Goal: Book appointment/travel/reservation

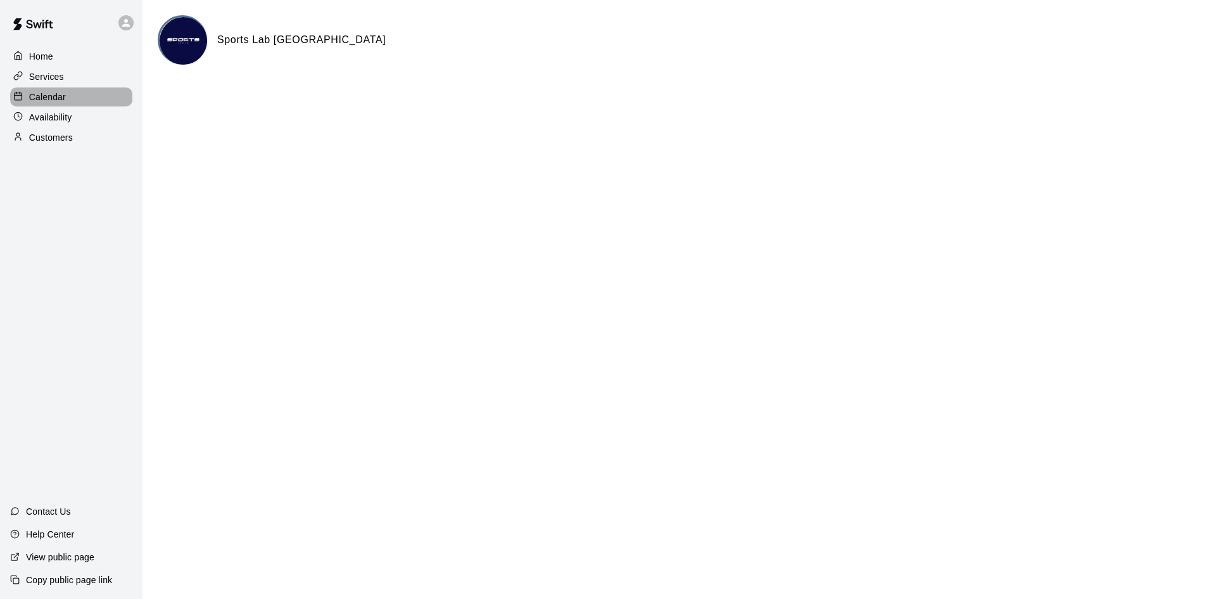
click at [42, 99] on p "Calendar" at bounding box center [47, 97] width 37 height 13
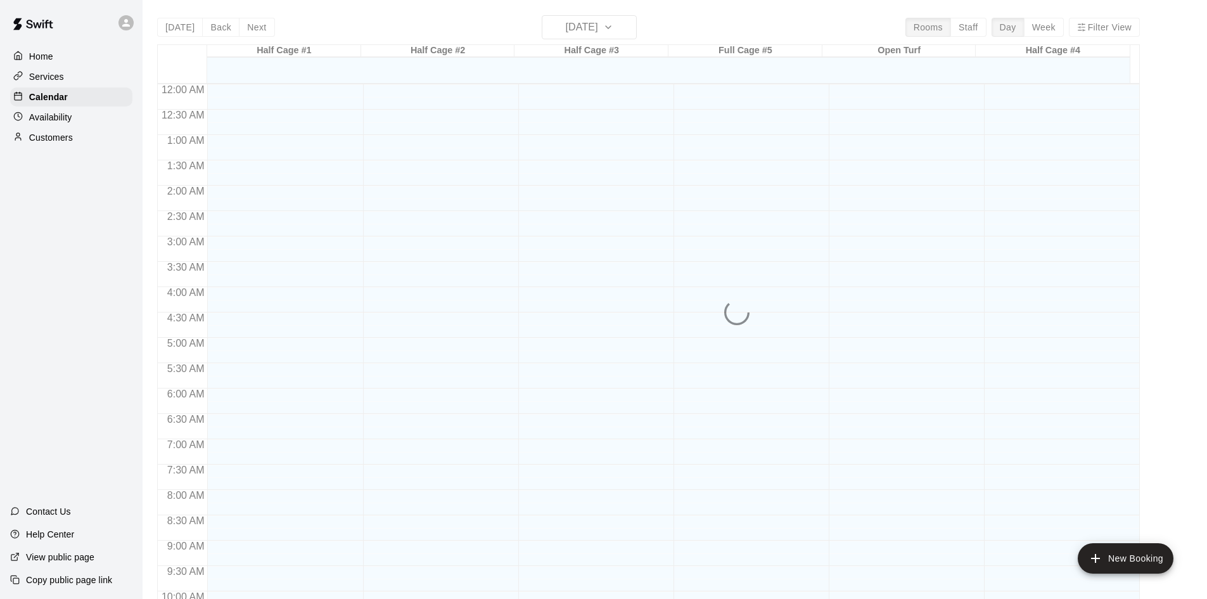
scroll to position [649, 0]
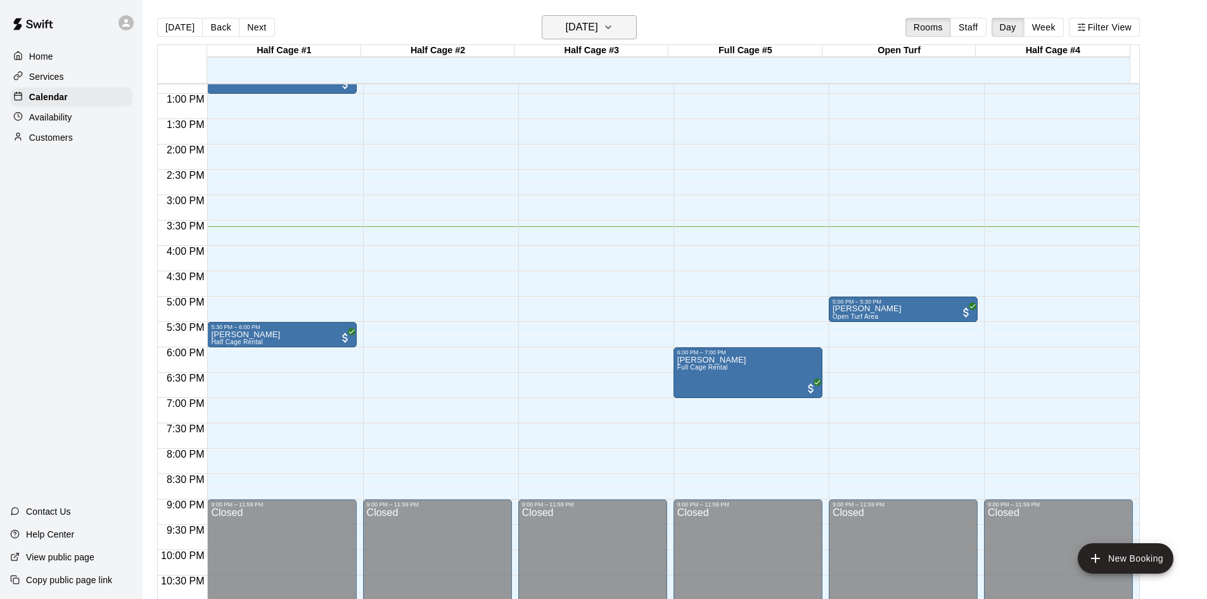
click at [613, 33] on icon "button" at bounding box center [608, 27] width 10 height 15
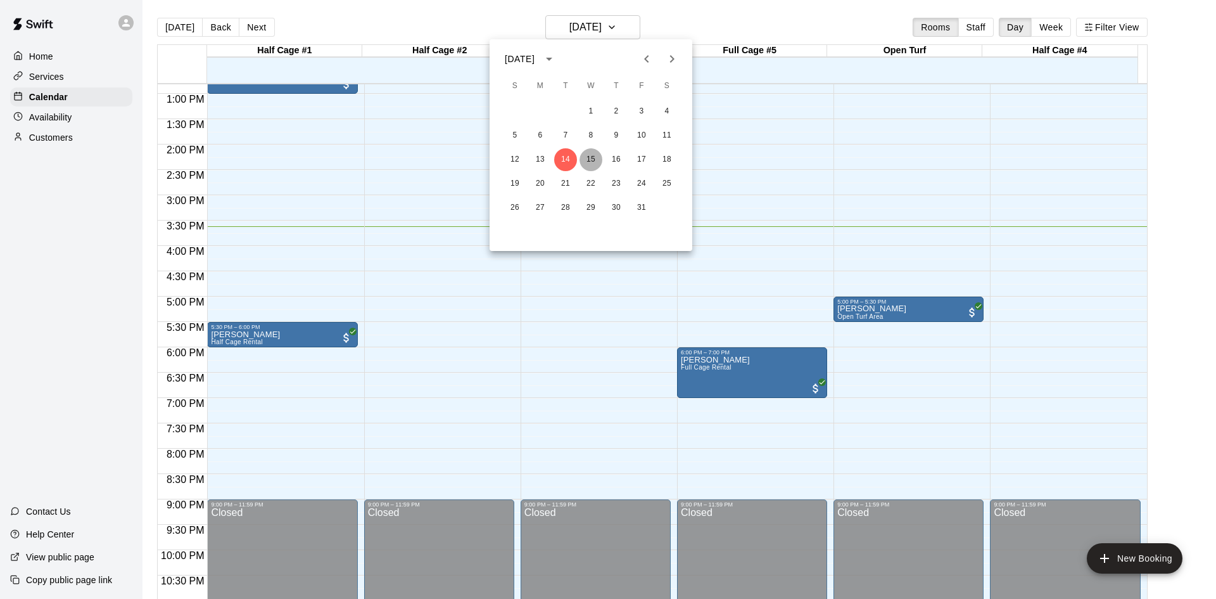
click at [589, 165] on button "15" at bounding box center [591, 159] width 23 height 23
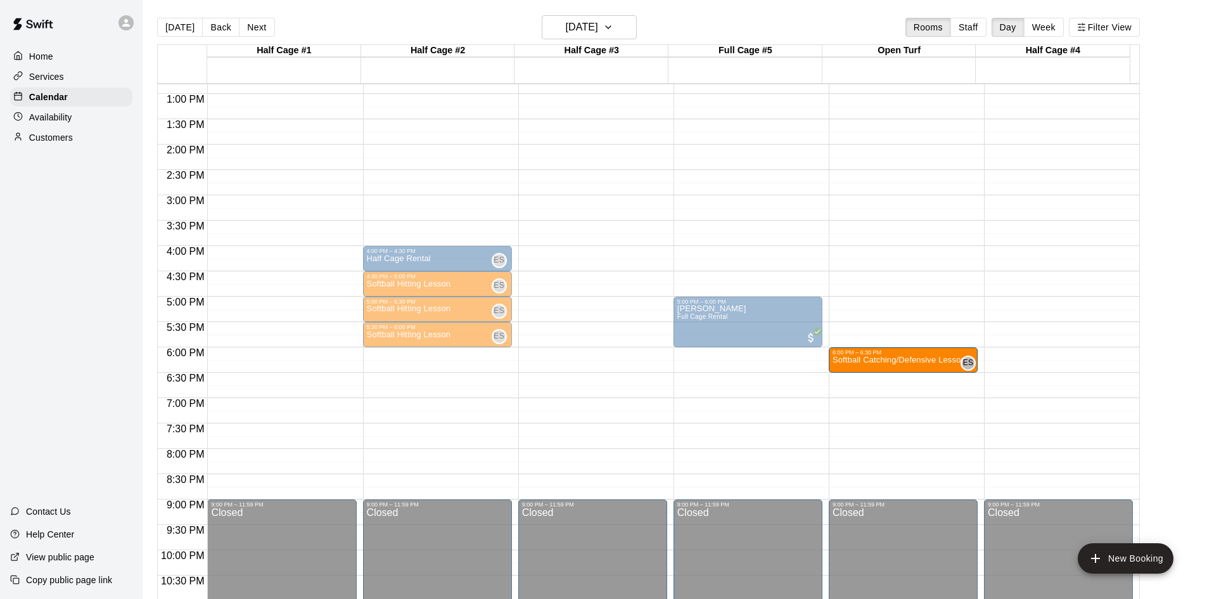
drag, startPoint x: 616, startPoint y: 360, endPoint x: 872, endPoint y: 365, distance: 256.6
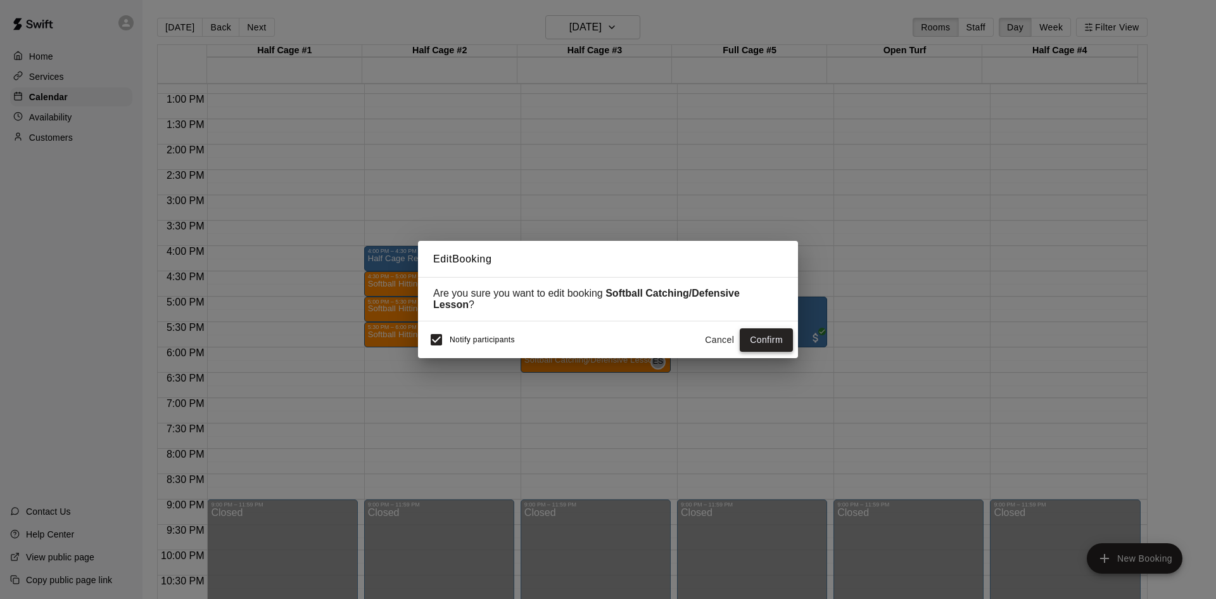
click at [770, 343] on button "Confirm" at bounding box center [766, 339] width 53 height 23
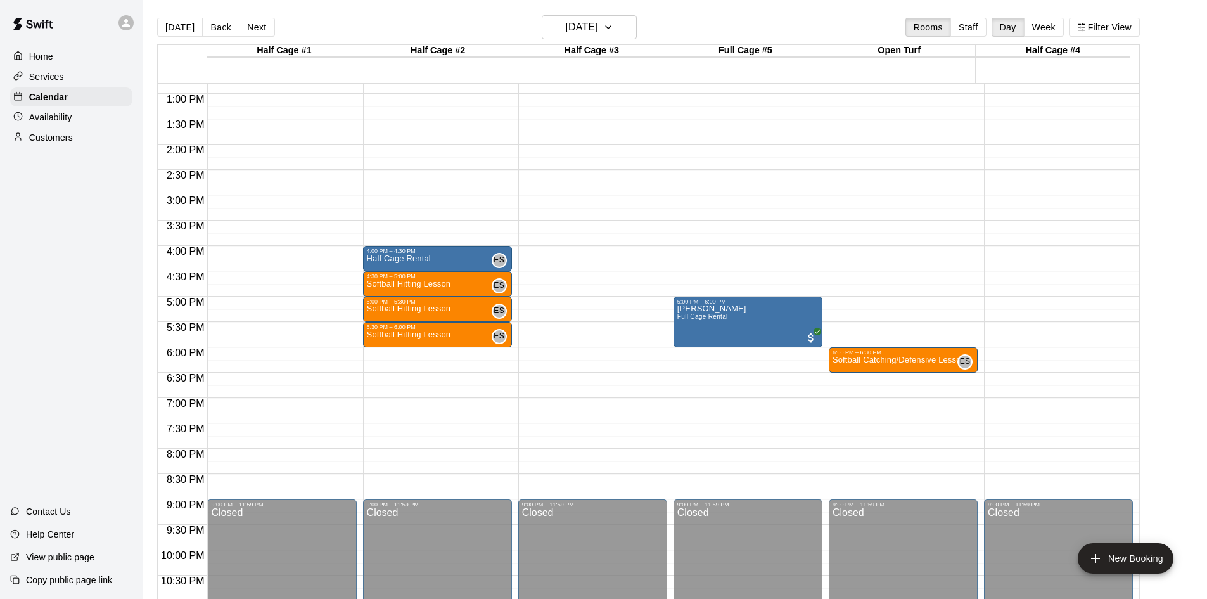
scroll to position [586, 0]
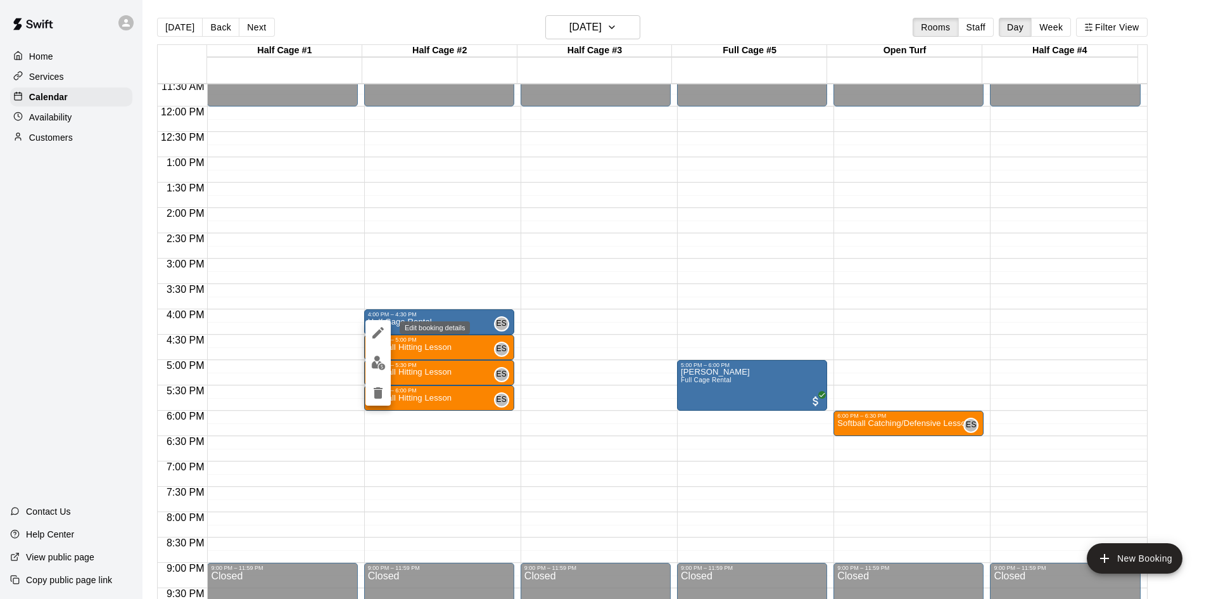
click at [381, 327] on icon "edit" at bounding box center [378, 332] width 15 height 15
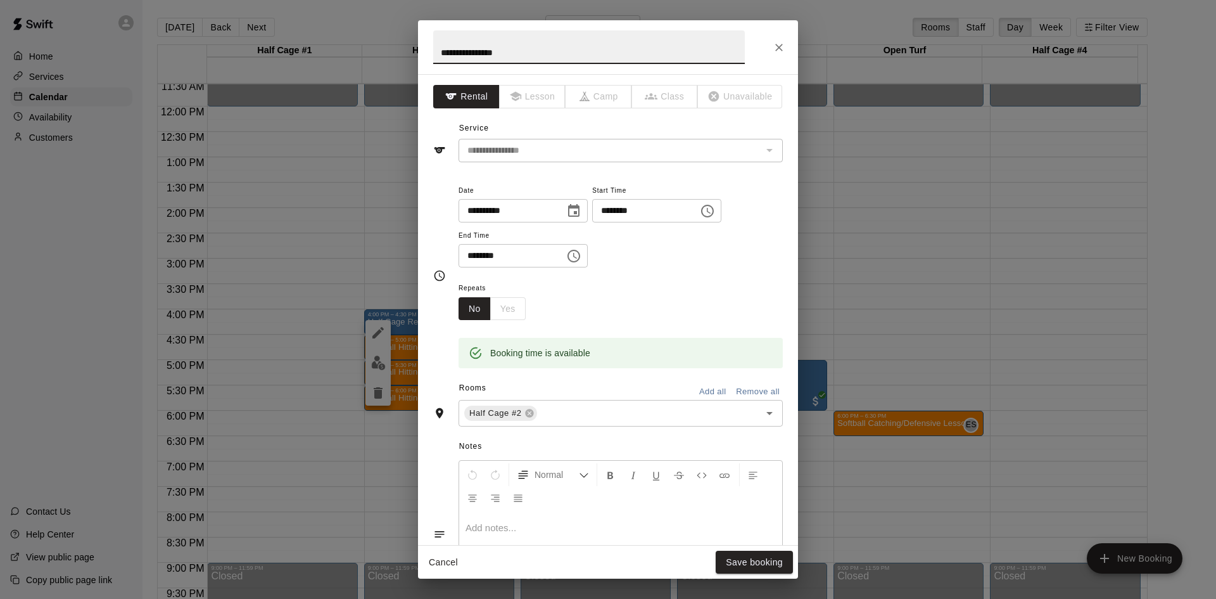
click at [545, 161] on div "**********" at bounding box center [621, 150] width 324 height 23
click at [784, 46] on icon "Close" at bounding box center [779, 47] width 13 height 13
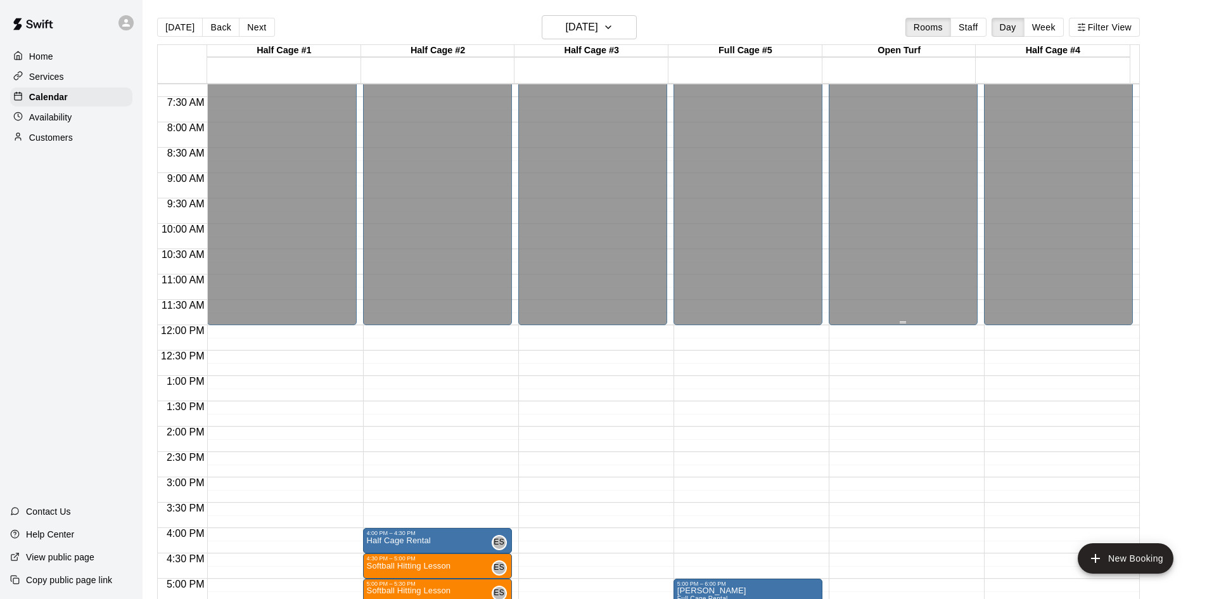
scroll to position [380, 0]
